Goal: Transaction & Acquisition: Purchase product/service

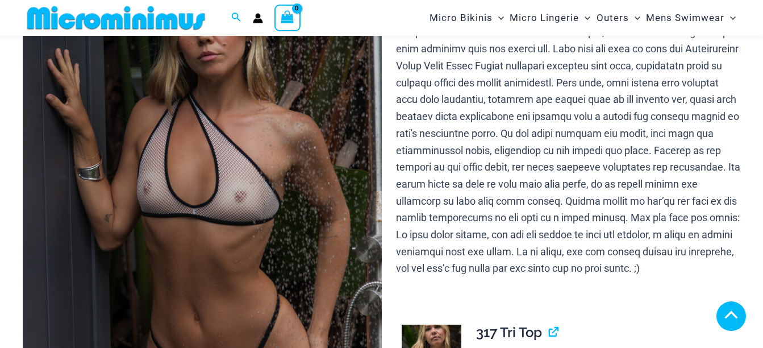
scroll to position [179, 0]
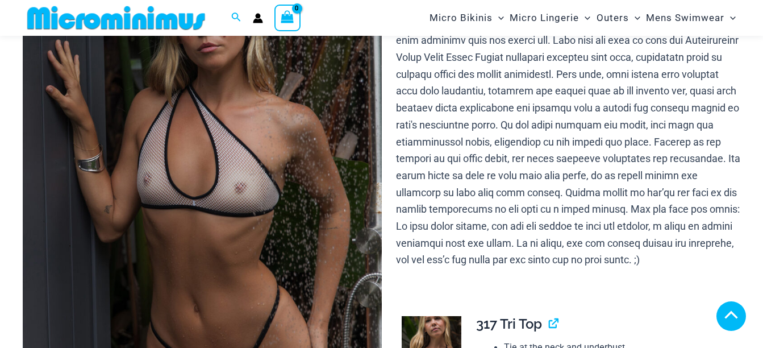
scroll to position [512, 0]
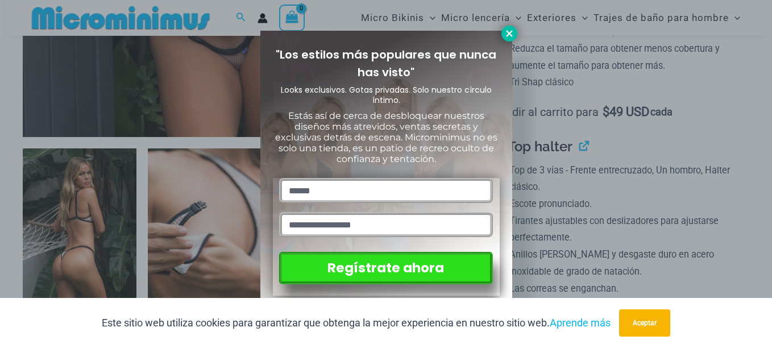
type input "**********"
click at [514, 35] on icon at bounding box center [509, 33] width 10 height 10
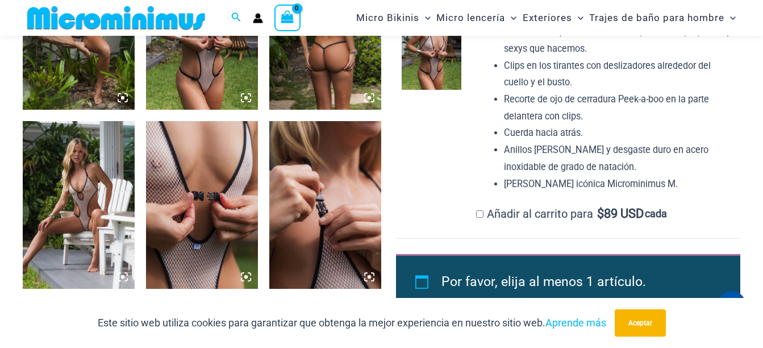
scroll to position [1194, 0]
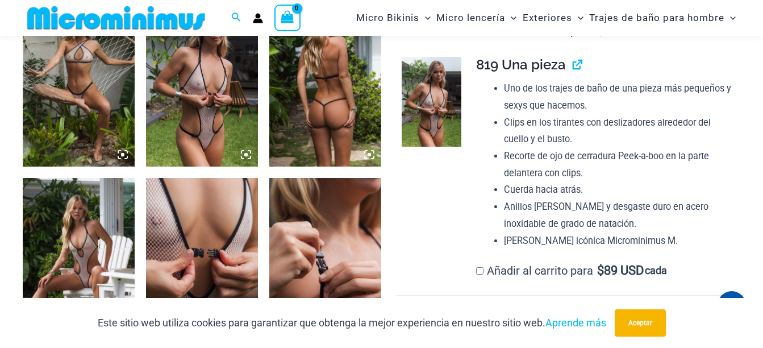
click at [90, 110] on img at bounding box center [79, 82] width 112 height 168
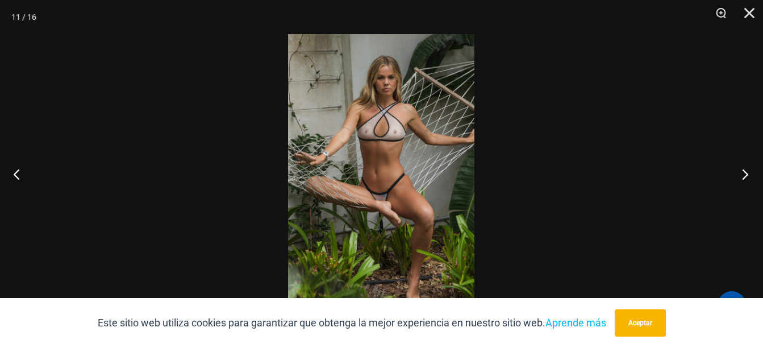
click at [746, 174] on button "Próximo" at bounding box center [742, 174] width 43 height 57
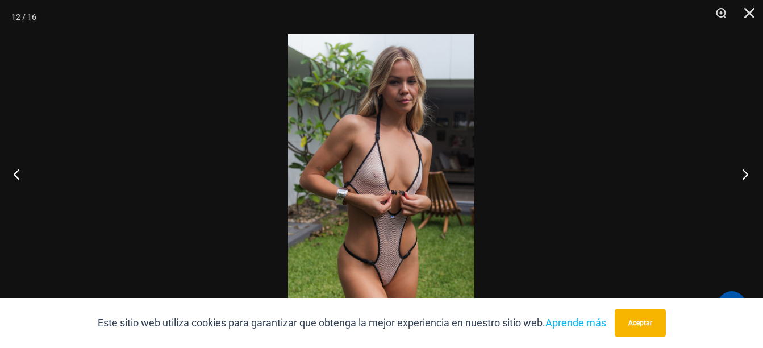
click at [746, 174] on button "Próximo" at bounding box center [742, 174] width 43 height 57
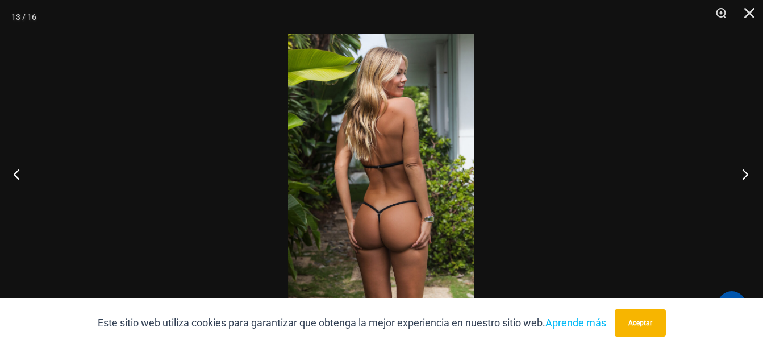
click at [746, 174] on button "Próximo" at bounding box center [742, 174] width 43 height 57
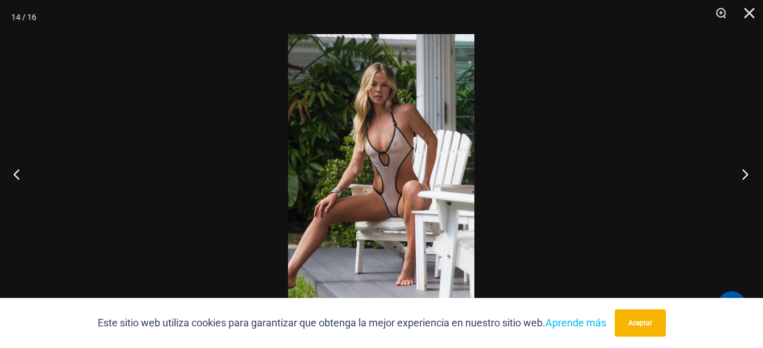
click at [746, 174] on button "Próximo" at bounding box center [742, 174] width 43 height 57
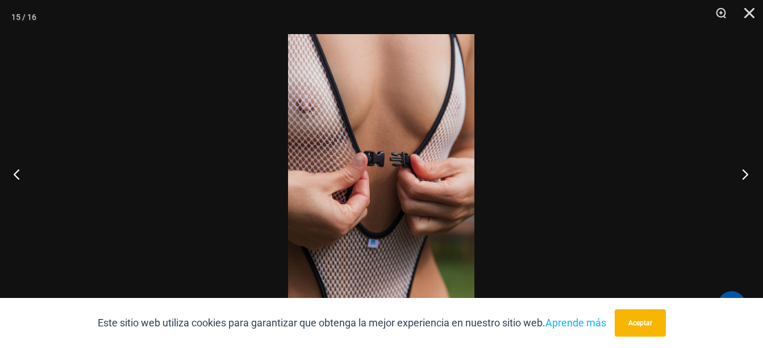
click at [746, 174] on button "Próximo" at bounding box center [742, 174] width 43 height 57
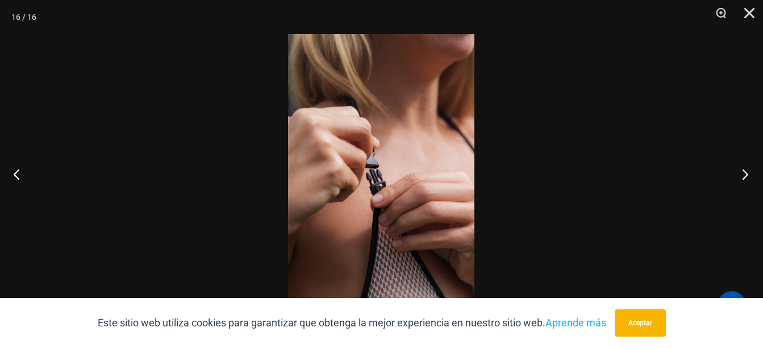
click at [746, 174] on button "Próximo" at bounding box center [742, 174] width 43 height 57
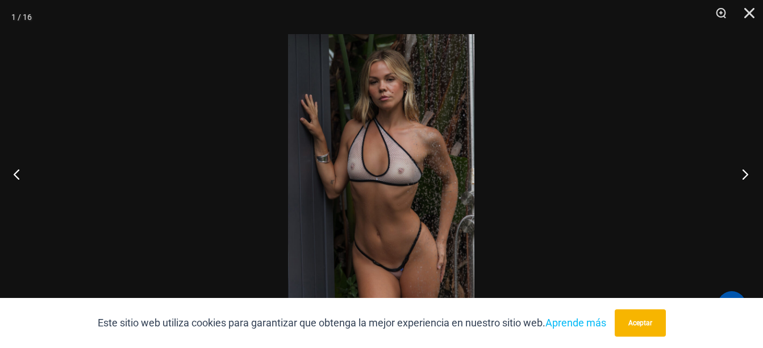
click at [746, 174] on button "Próximo" at bounding box center [742, 174] width 43 height 57
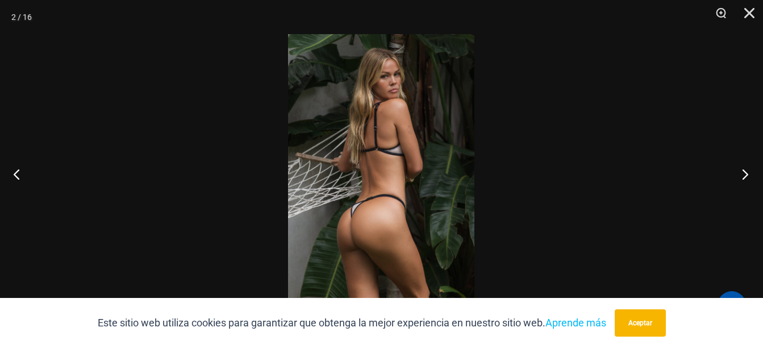
click at [746, 174] on button "Próximo" at bounding box center [742, 174] width 43 height 57
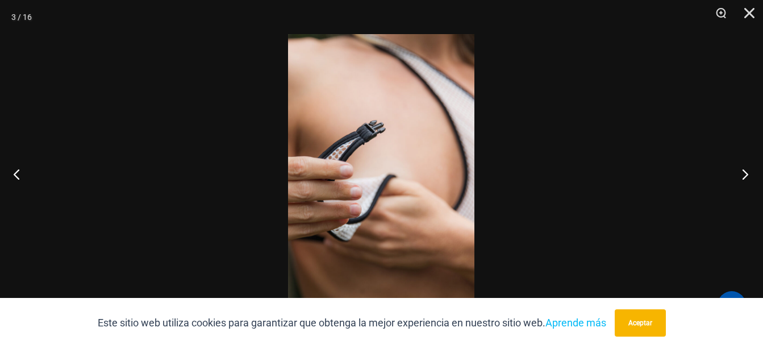
click at [746, 174] on button "Próximo" at bounding box center [742, 174] width 43 height 57
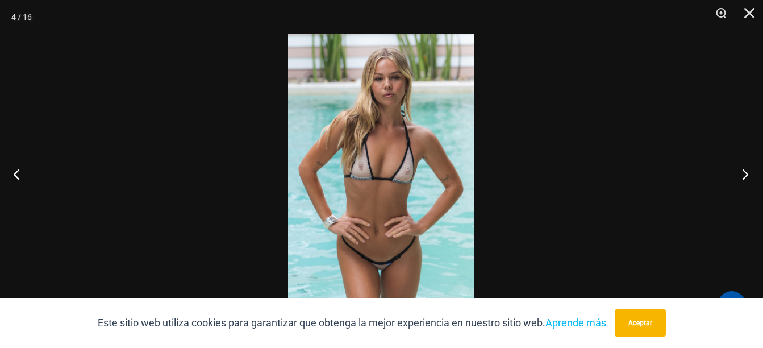
click at [746, 174] on button "Próximo" at bounding box center [742, 174] width 43 height 57
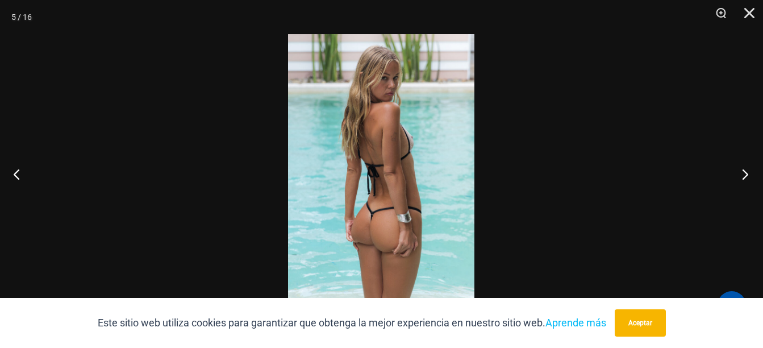
click at [746, 174] on button "Próximo" at bounding box center [742, 174] width 43 height 57
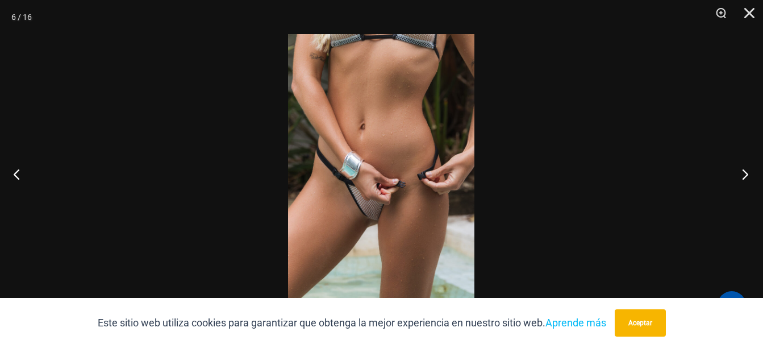
click at [746, 174] on button "Próximo" at bounding box center [742, 174] width 43 height 57
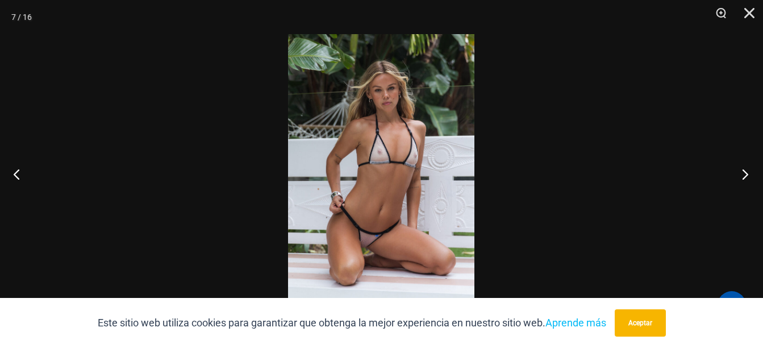
click at [746, 174] on button "Próximo" at bounding box center [742, 174] width 43 height 57
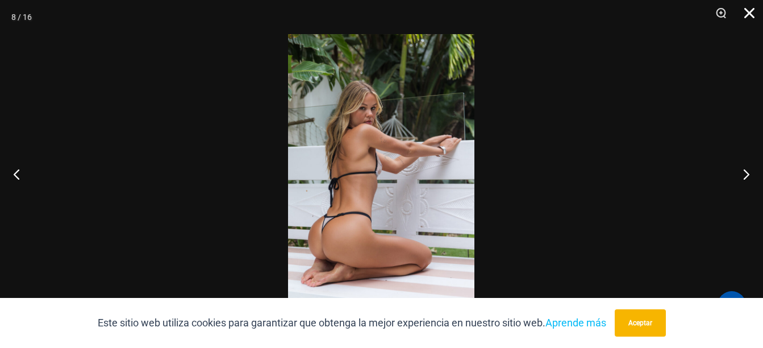
click at [747, 10] on button "Cerrar" at bounding box center [746, 17] width 28 height 34
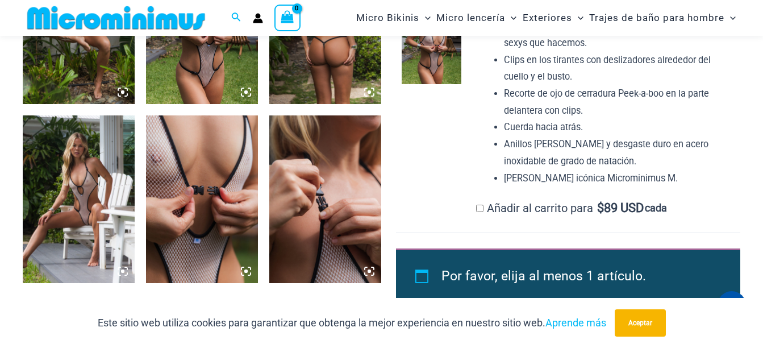
scroll to position [1251, 0]
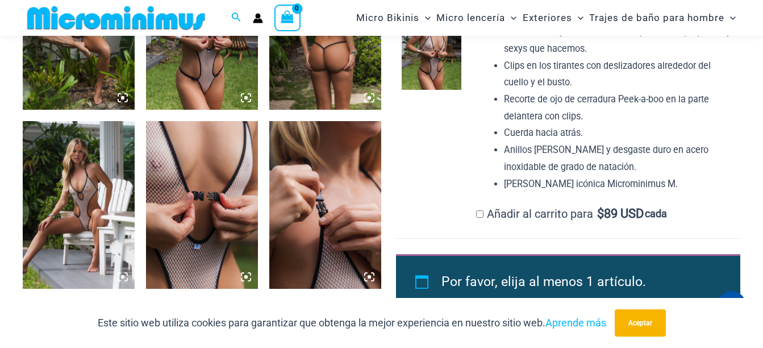
click at [88, 205] on img at bounding box center [79, 205] width 112 height 168
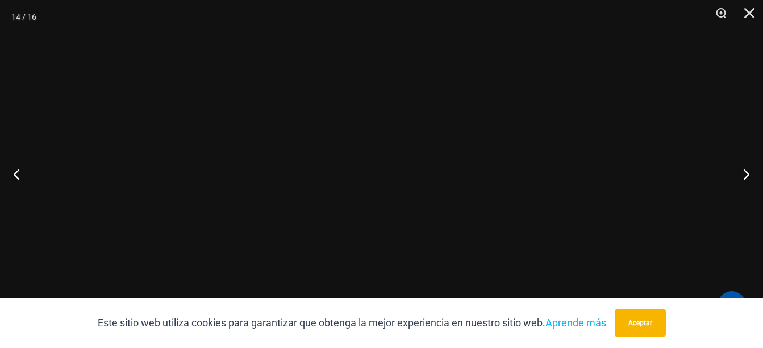
click at [88, 205] on div at bounding box center [381, 174] width 763 height 348
